Goal: Transaction & Acquisition: Purchase product/service

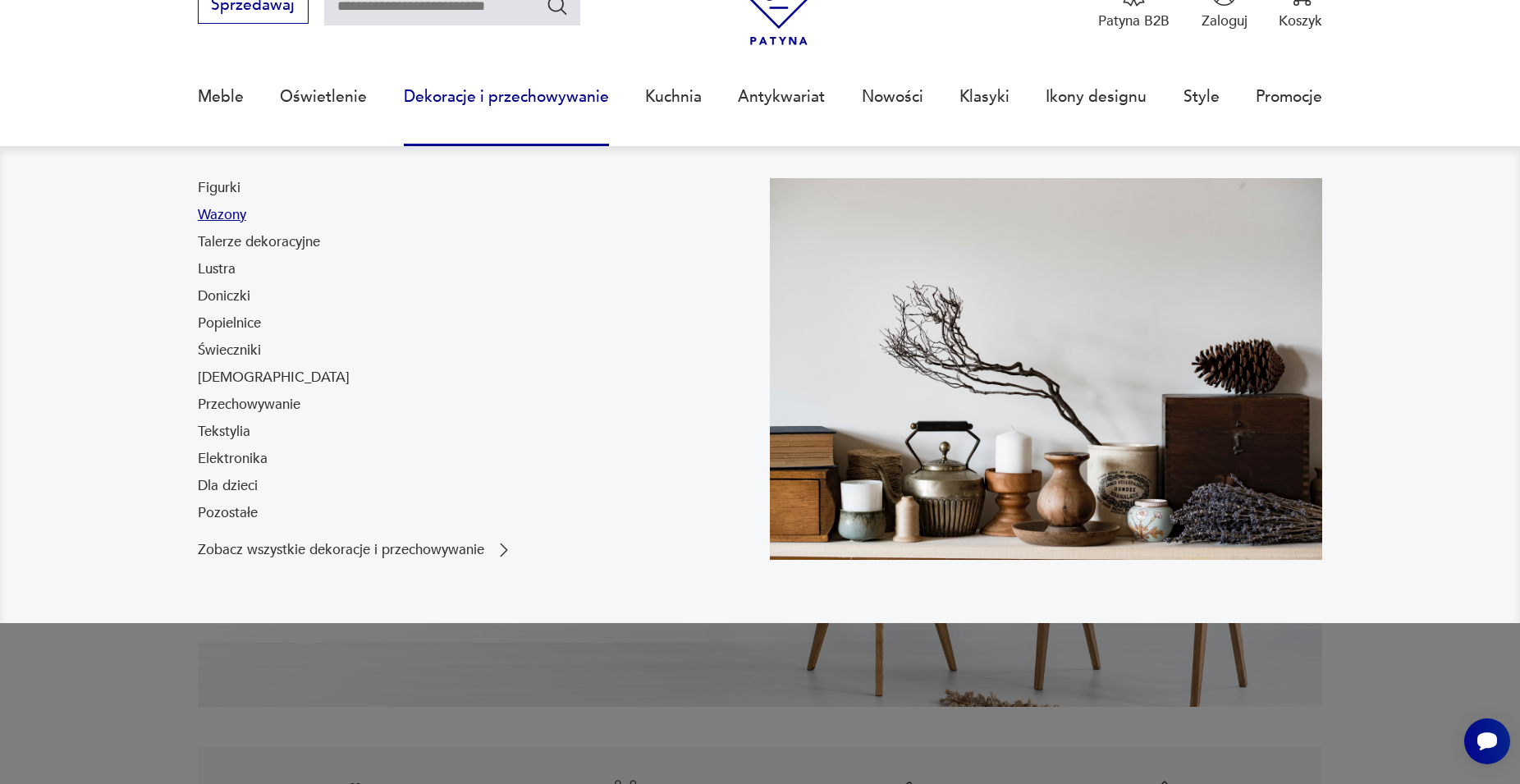
click at [234, 221] on link "Wazony" at bounding box center [221, 215] width 48 height 20
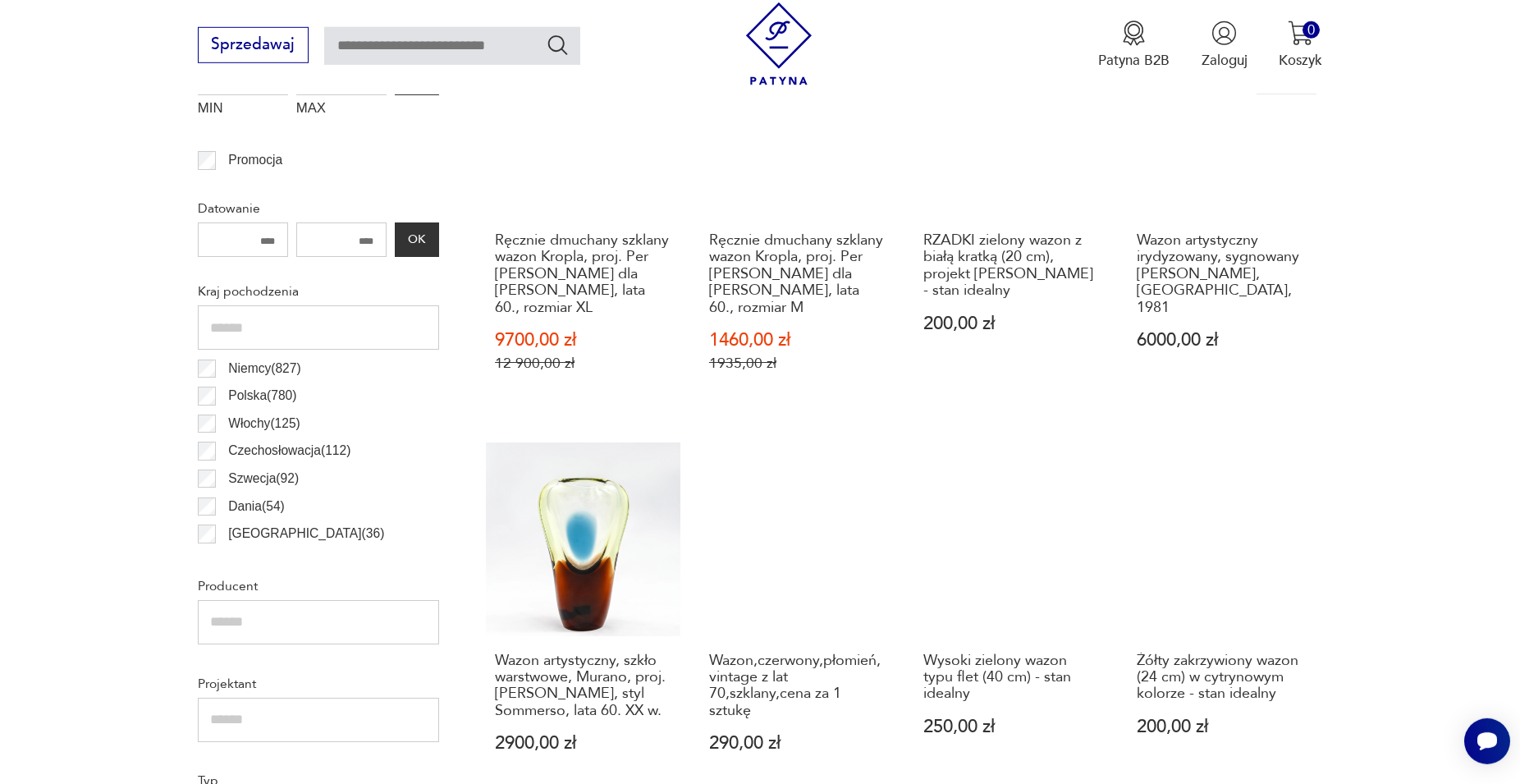
scroll to position [890, 0]
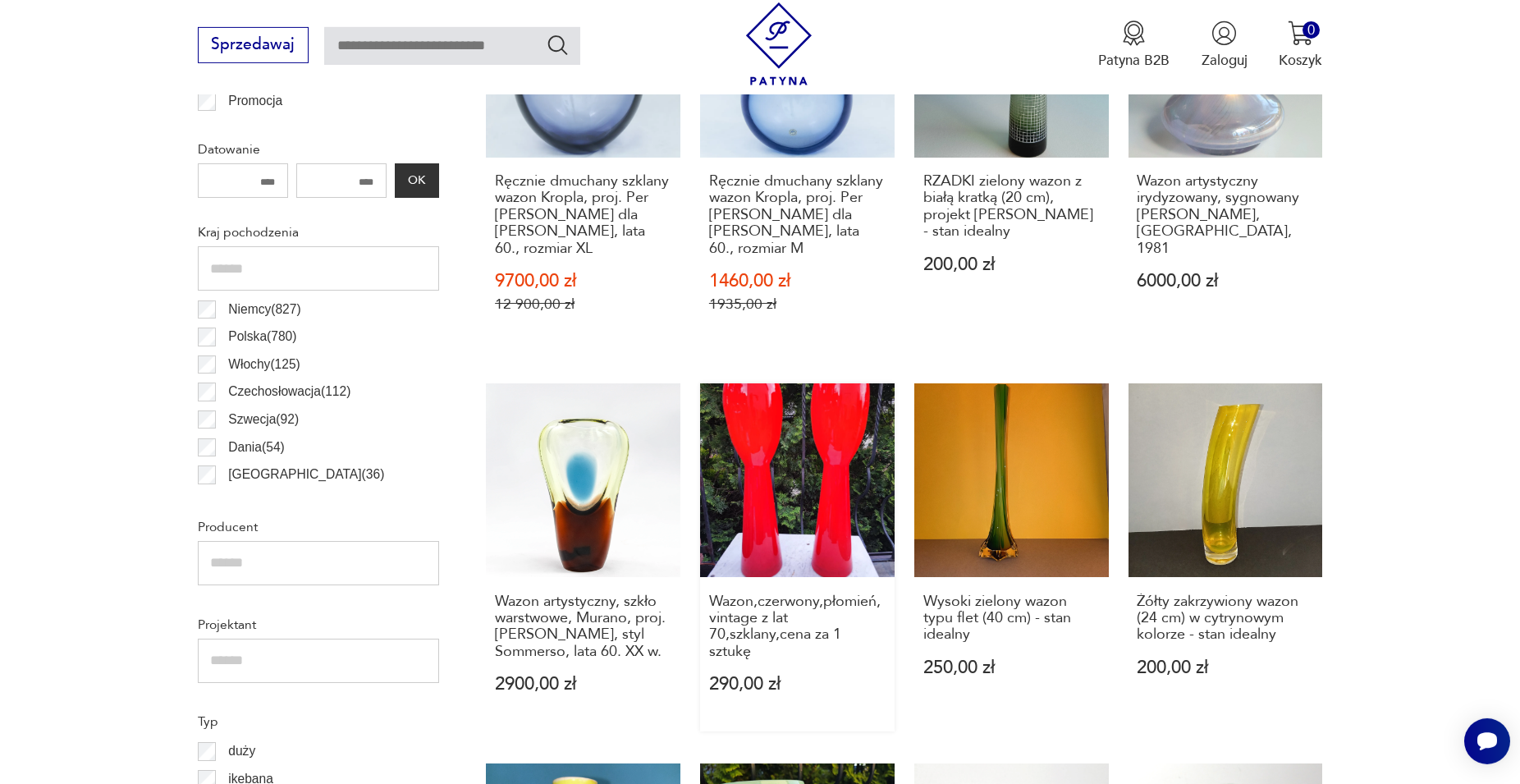
click at [776, 477] on link "Wazon,czerwony,płomień,vintage z lat 70,szklany,cena za 1 sztukę 290,00 zł" at bounding box center [797, 557] width 195 height 349
